Goal: Check status: Check status

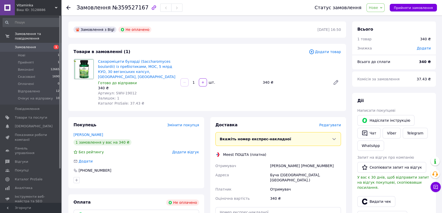
click at [407, 102] on div "Дії" at bounding box center [393, 101] width 73 height 6
click at [81, 97] on div at bounding box center [83, 82] width 24 height 47
click at [394, 23] on div "Всього 1 товар 340 ₴ Знижка Додати" at bounding box center [394, 35] width 84 height 29
